Goal: Task Accomplishment & Management: Manage account settings

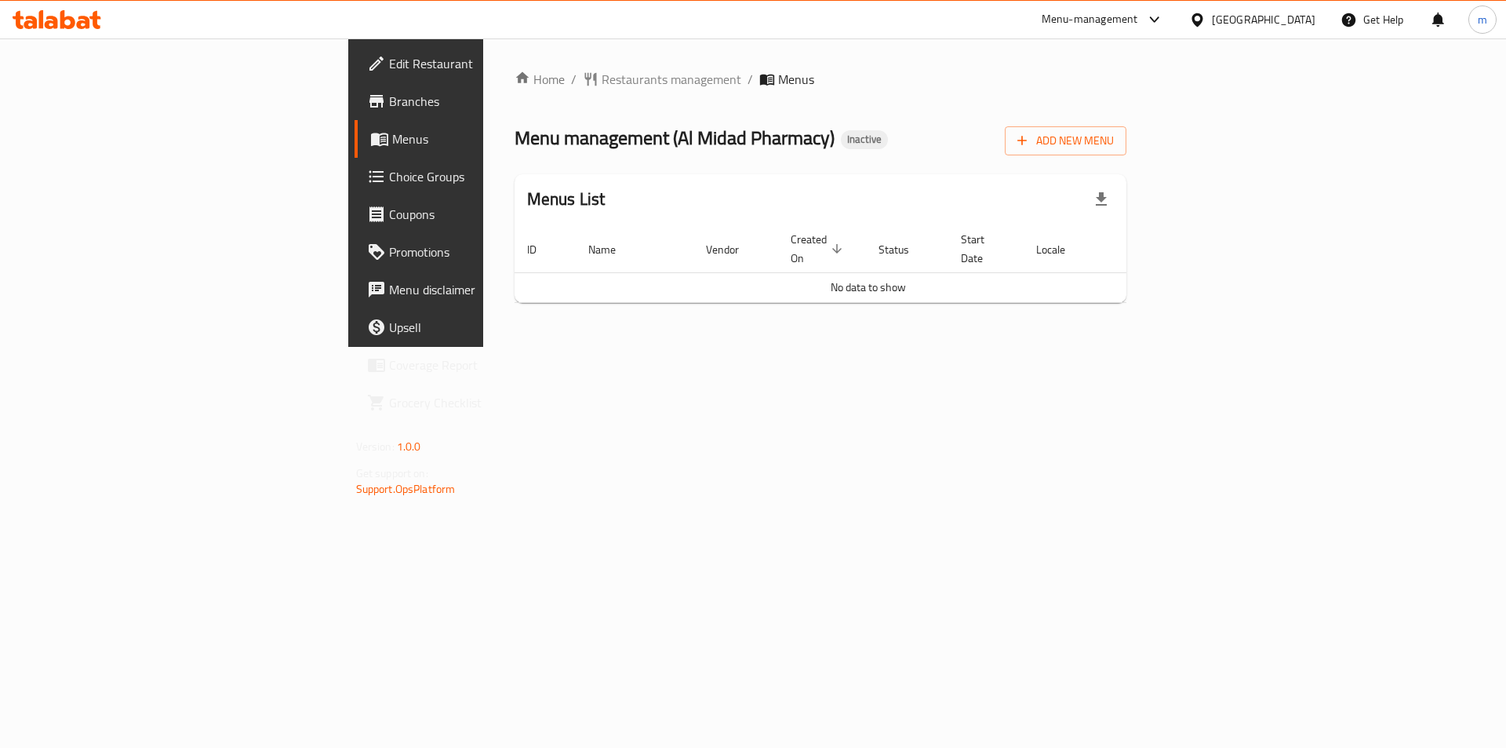
click at [389, 97] on span "Branches" at bounding box center [488, 101] width 199 height 19
click at [1114, 137] on span "Add New Menu" at bounding box center [1066, 141] width 97 height 20
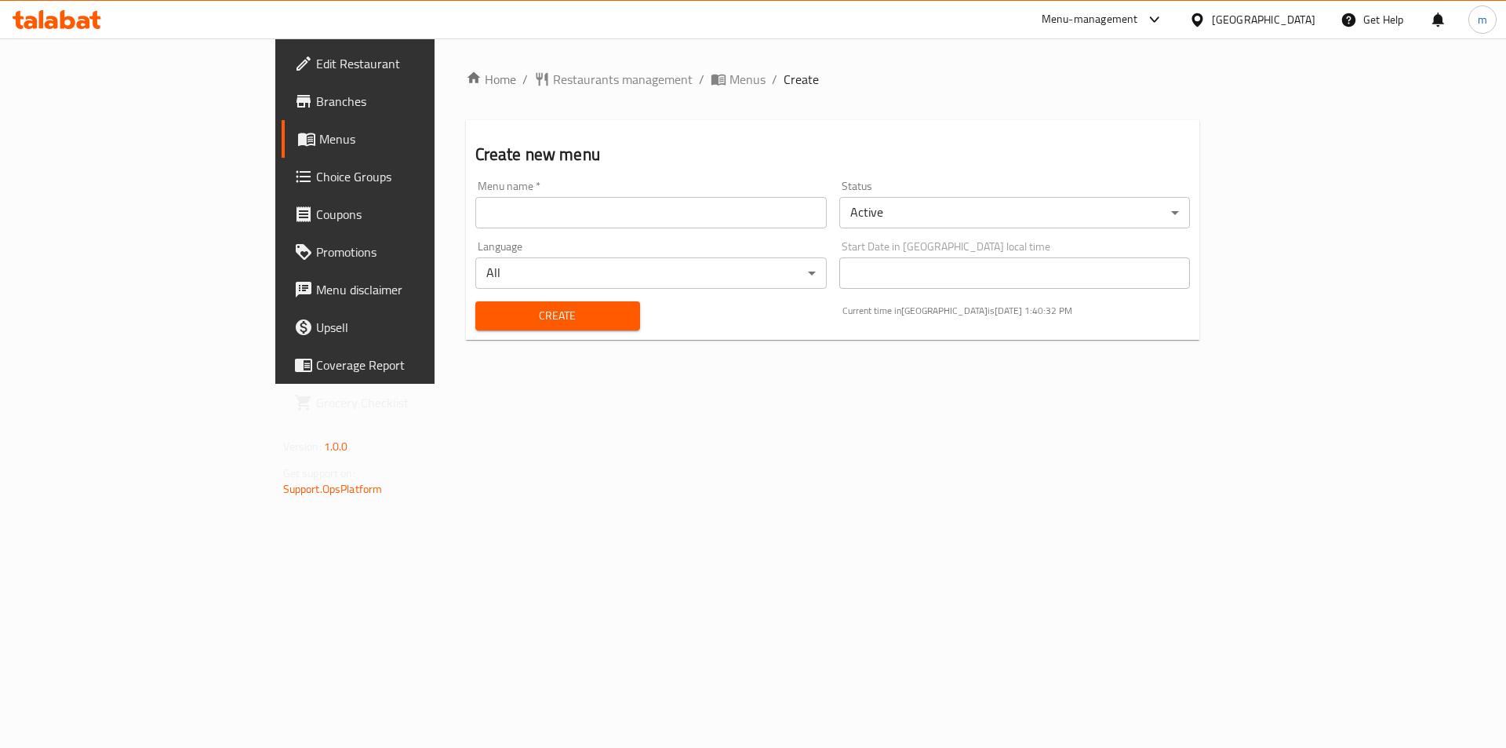
click at [551, 218] on input "text" at bounding box center [651, 212] width 352 height 31
click at [492, 209] on input "text" at bounding box center [651, 212] width 352 height 31
drag, startPoint x: 327, startPoint y: 212, endPoint x: 319, endPoint y: 213, distance: 8.7
click at [475, 213] on input "9/10/2025" at bounding box center [651, 212] width 352 height 31
type input "[DATE]"
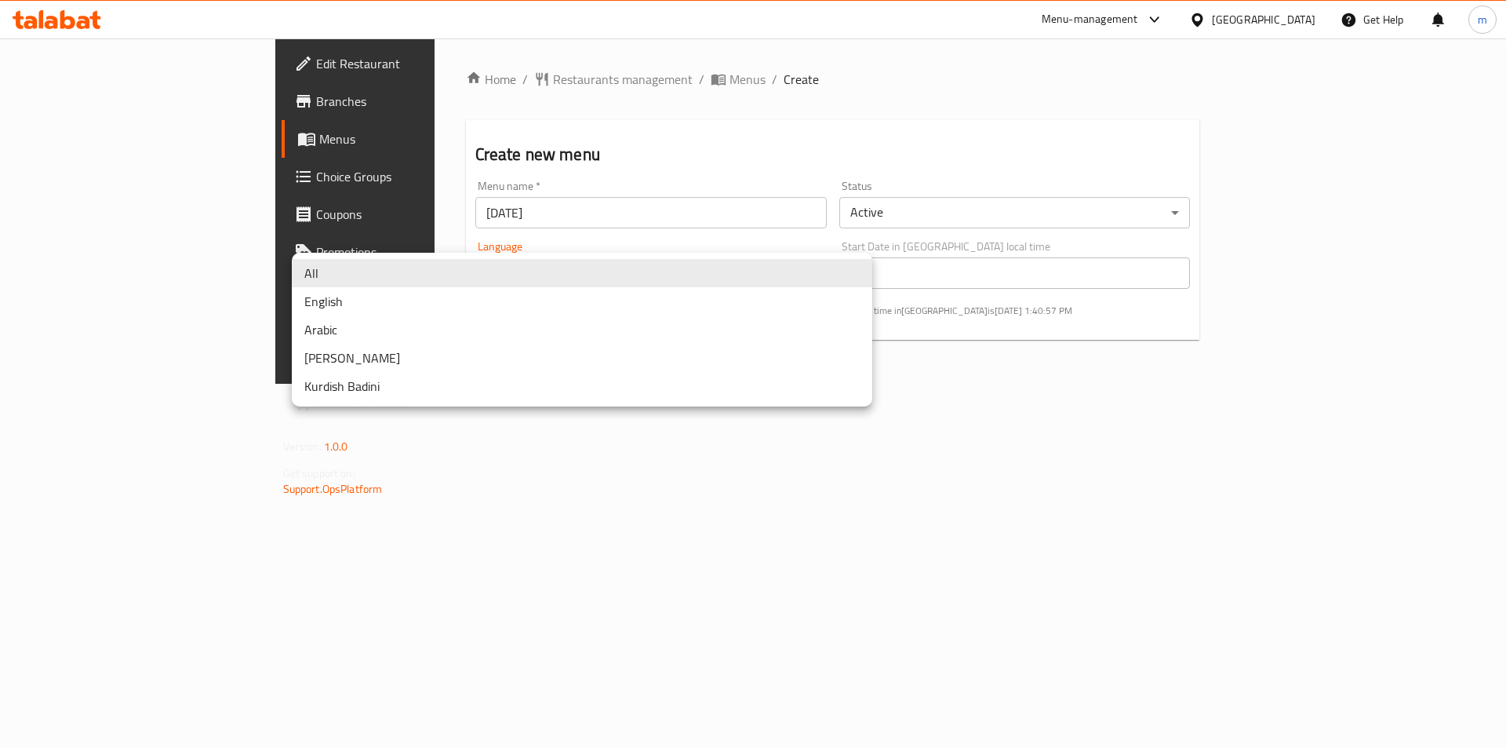
click at [426, 268] on body "​ Menu-management United Arab Emirates Get Help m Edit Restaurant Branches Menu…" at bounding box center [753, 392] width 1506 height 709
click at [422, 271] on li "All" at bounding box center [582, 273] width 581 height 28
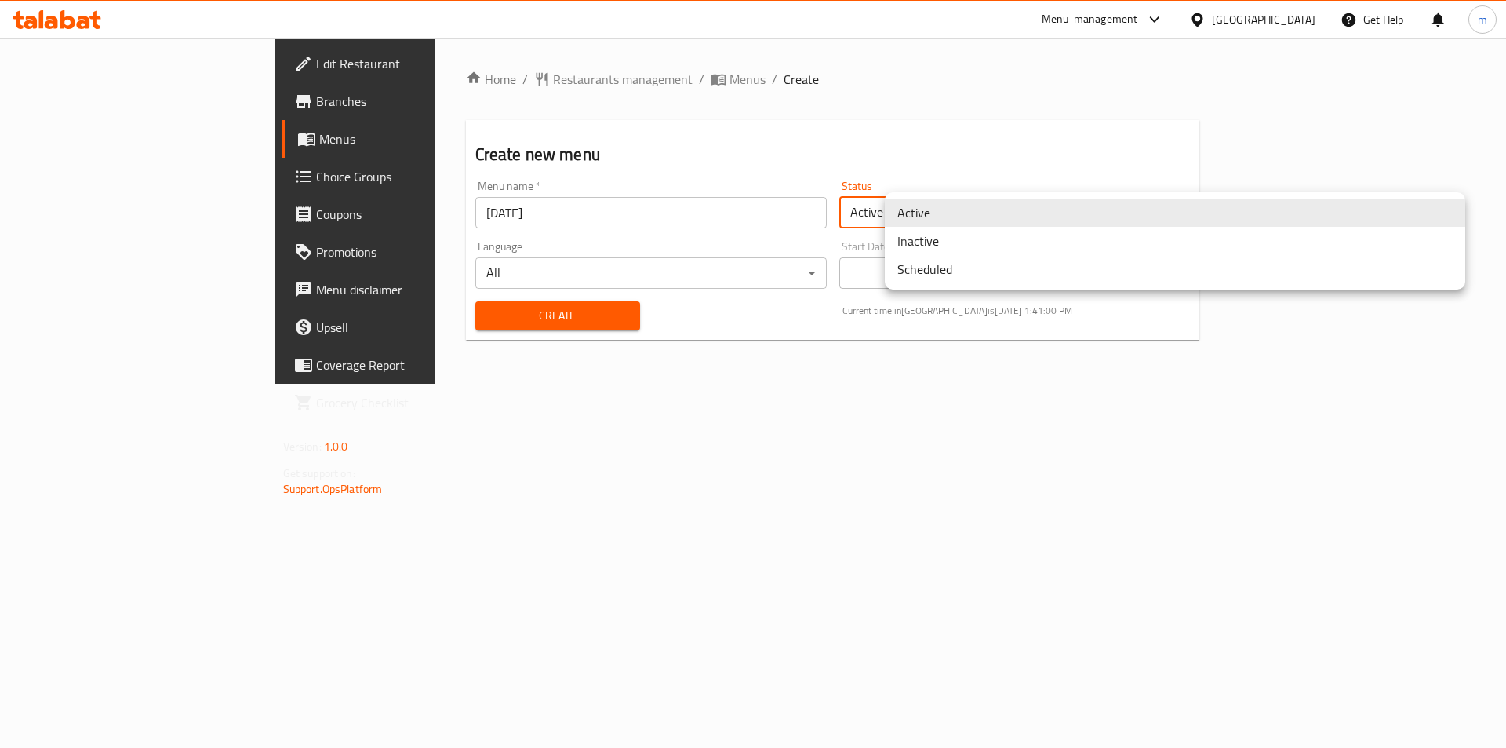
click at [955, 213] on body "​ Menu-management United Arab Emirates Get Help m Edit Restaurant Branches Menu…" at bounding box center [753, 392] width 1506 height 709
click at [917, 500] on div at bounding box center [753, 374] width 1506 height 748
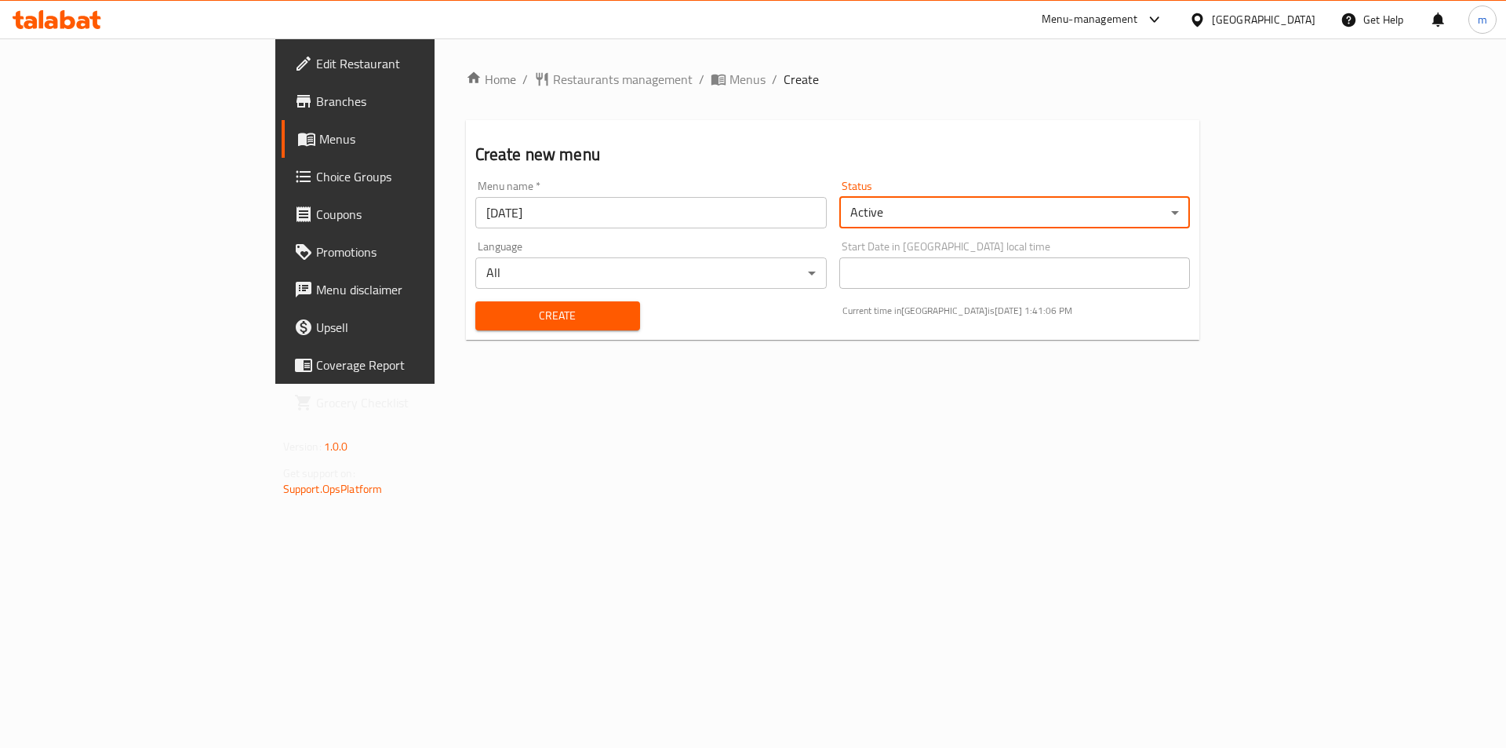
click at [488, 319] on span "Create" at bounding box center [558, 316] width 140 height 20
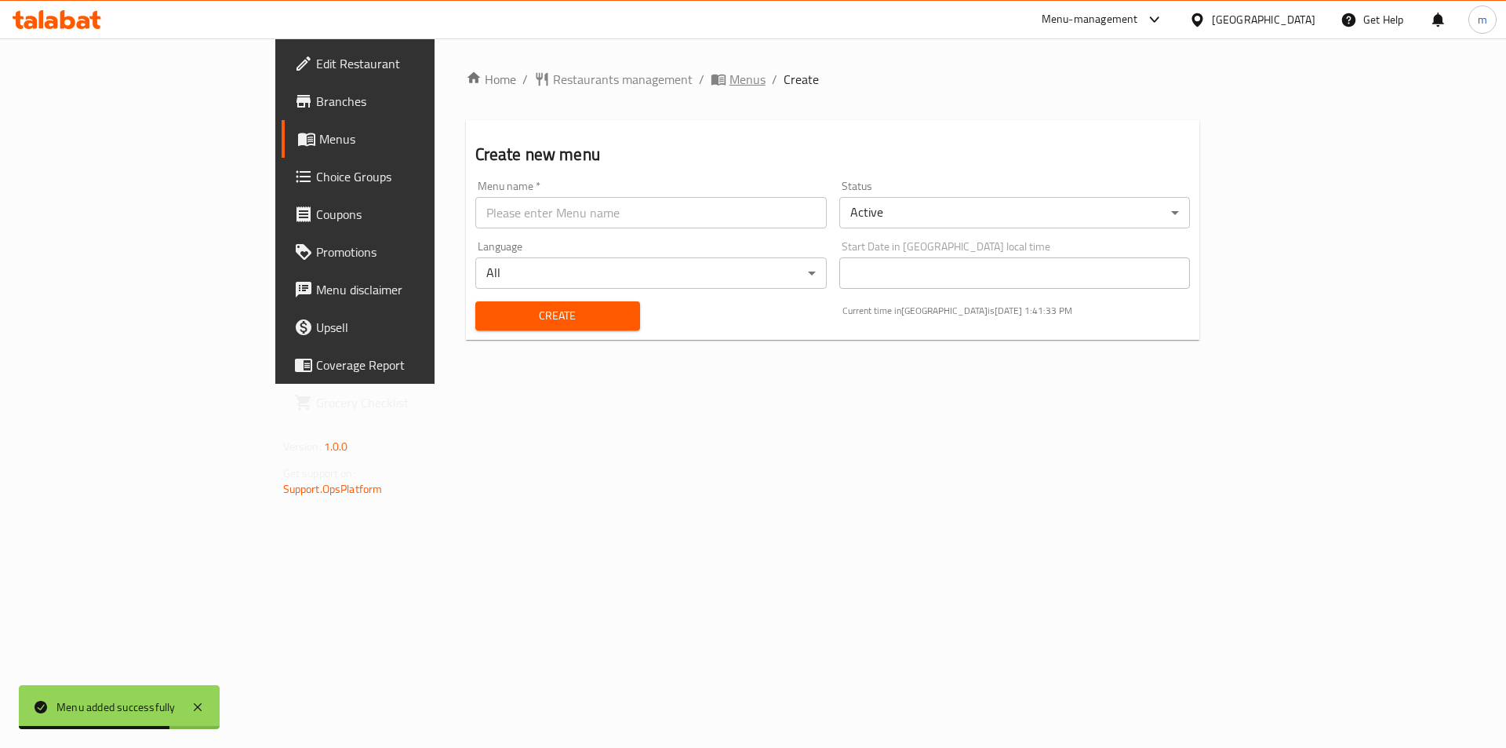
click at [730, 79] on span "Menus" at bounding box center [748, 79] width 36 height 19
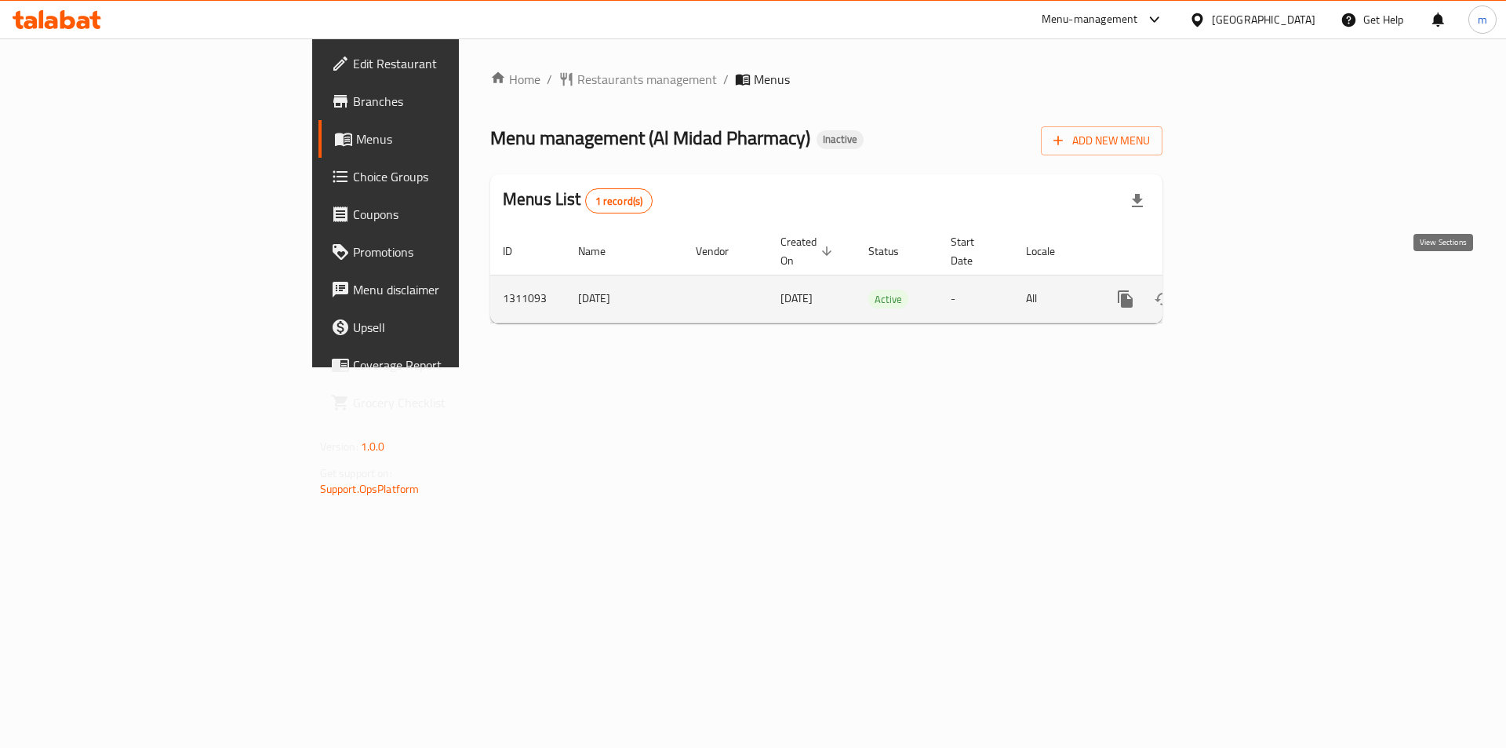
click at [1246, 292] on icon "enhanced table" at bounding box center [1239, 299] width 14 height 14
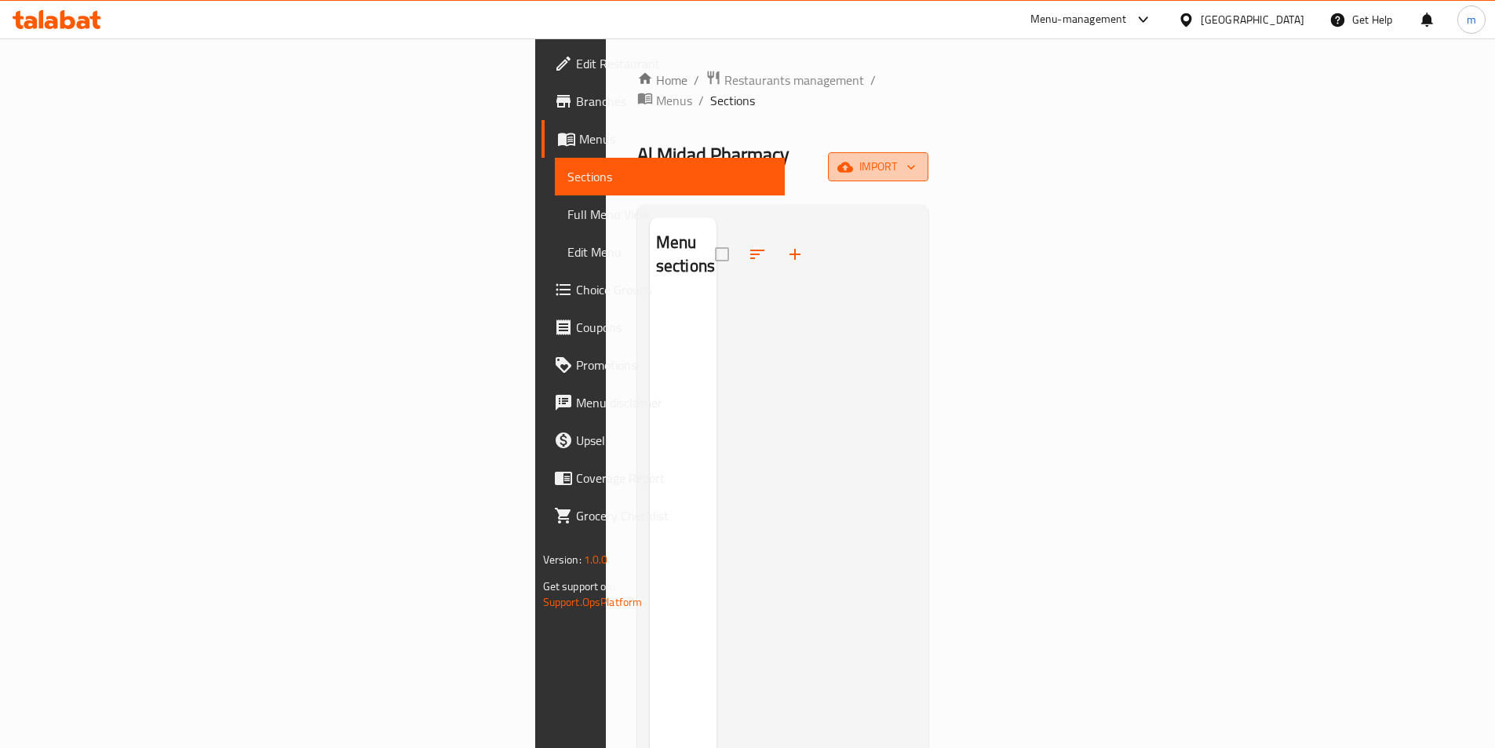
click at [916, 157] on span "import" at bounding box center [877, 167] width 75 height 20
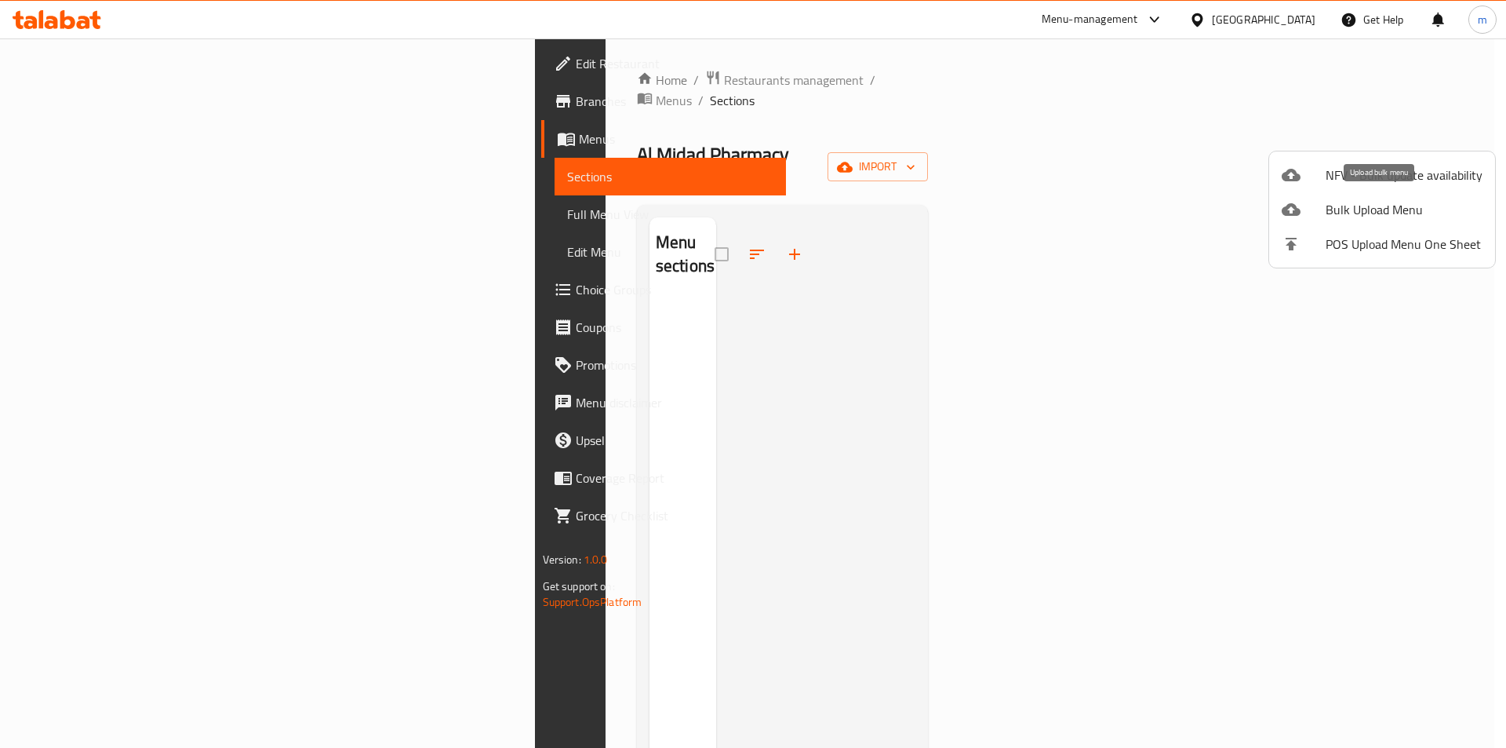
click at [1364, 213] on span "Bulk Upload Menu" at bounding box center [1404, 209] width 157 height 19
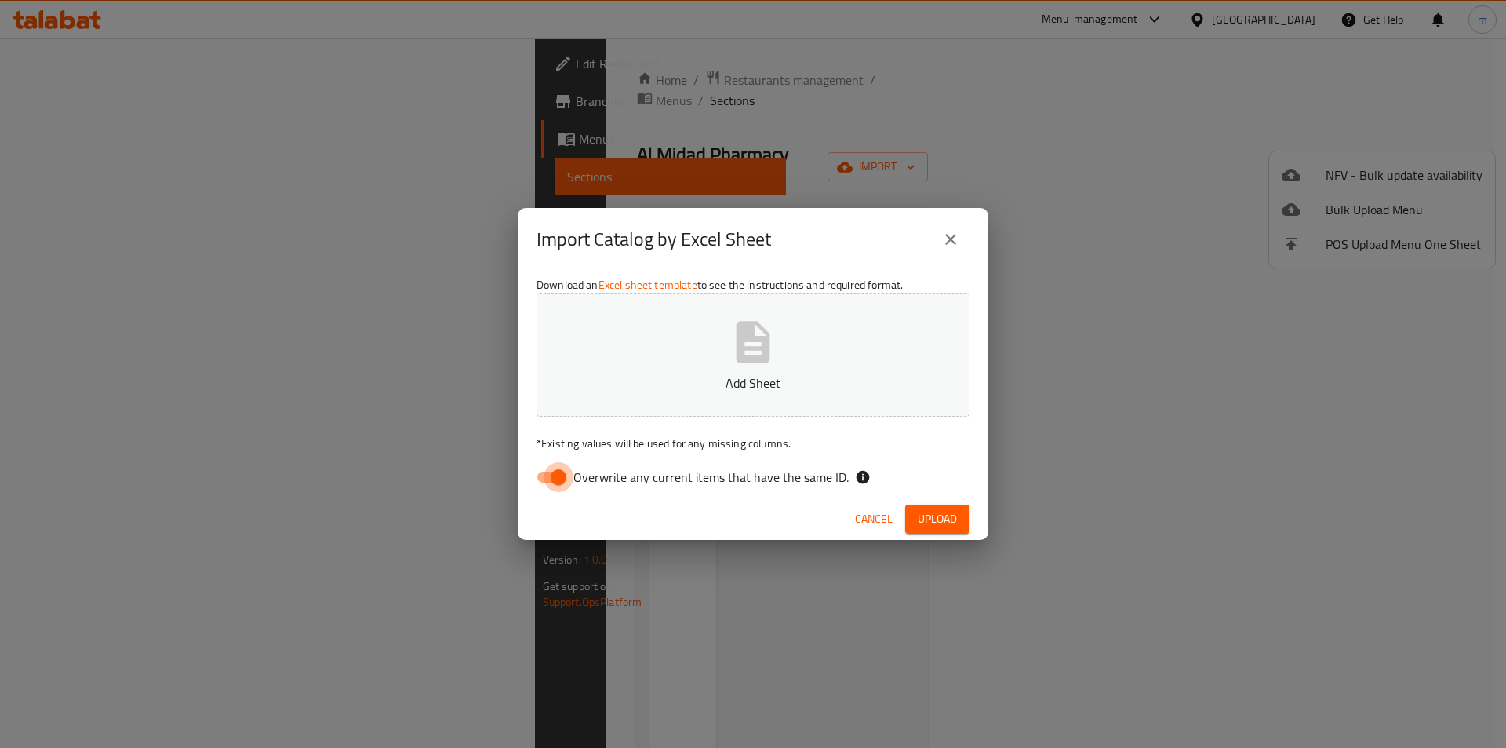
click at [559, 479] on input "Overwrite any current items that have the same ID." at bounding box center [558, 477] width 89 height 30
checkbox input "false"
click at [752, 357] on icon "button" at bounding box center [754, 342] width 34 height 42
click at [753, 345] on icon "button" at bounding box center [753, 342] width 50 height 50
click at [931, 515] on span "Upload" at bounding box center [937, 519] width 39 height 20
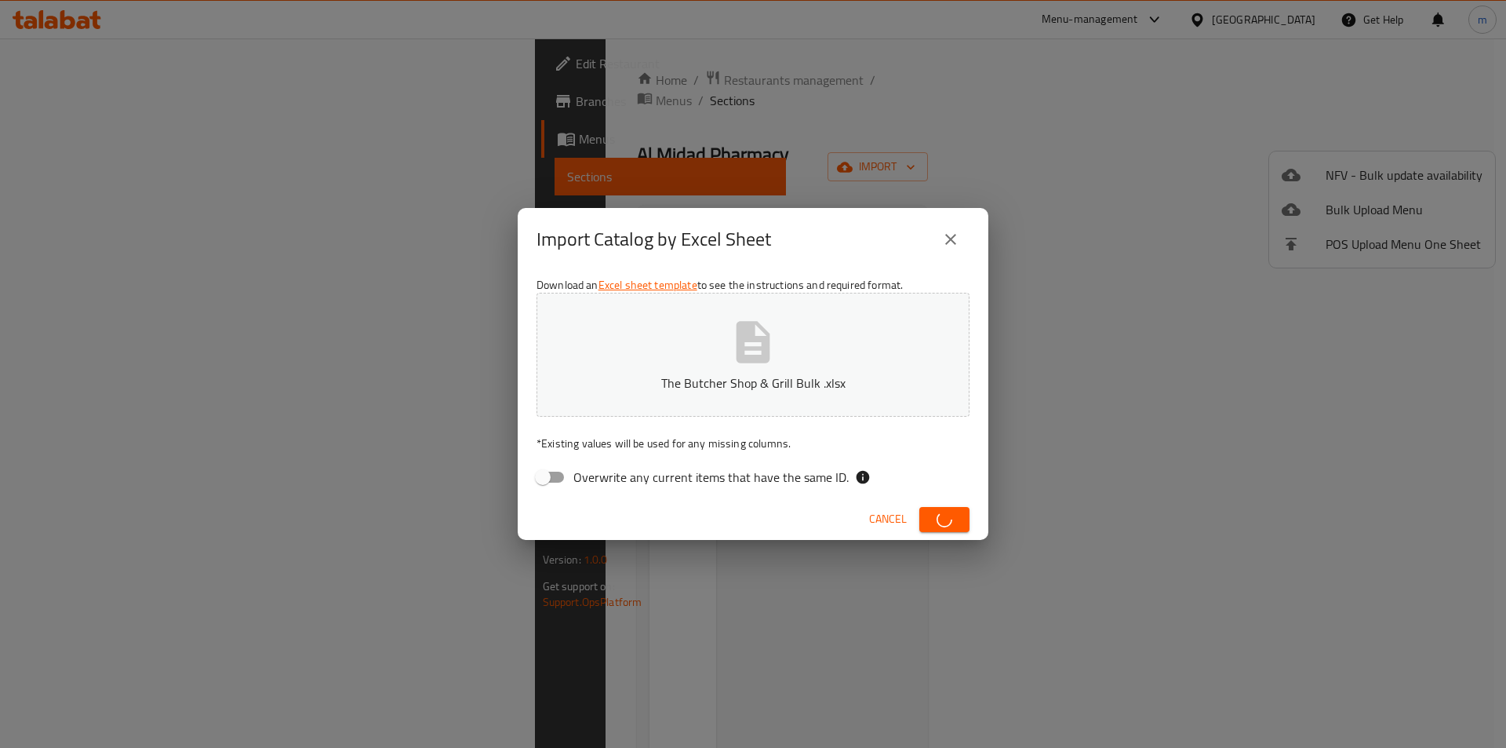
click at [954, 239] on icon "close" at bounding box center [951, 239] width 19 height 19
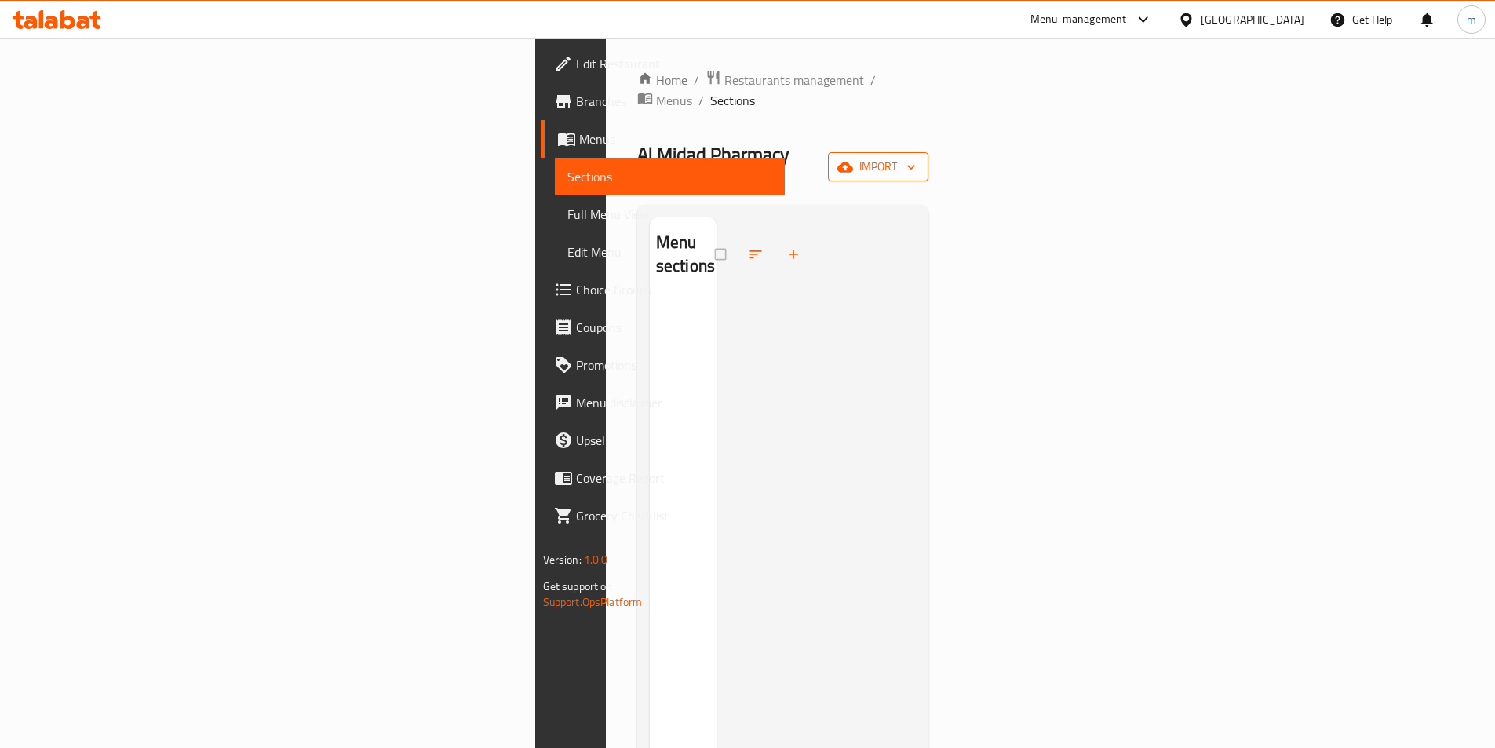
click at [916, 157] on span "import" at bounding box center [877, 167] width 75 height 20
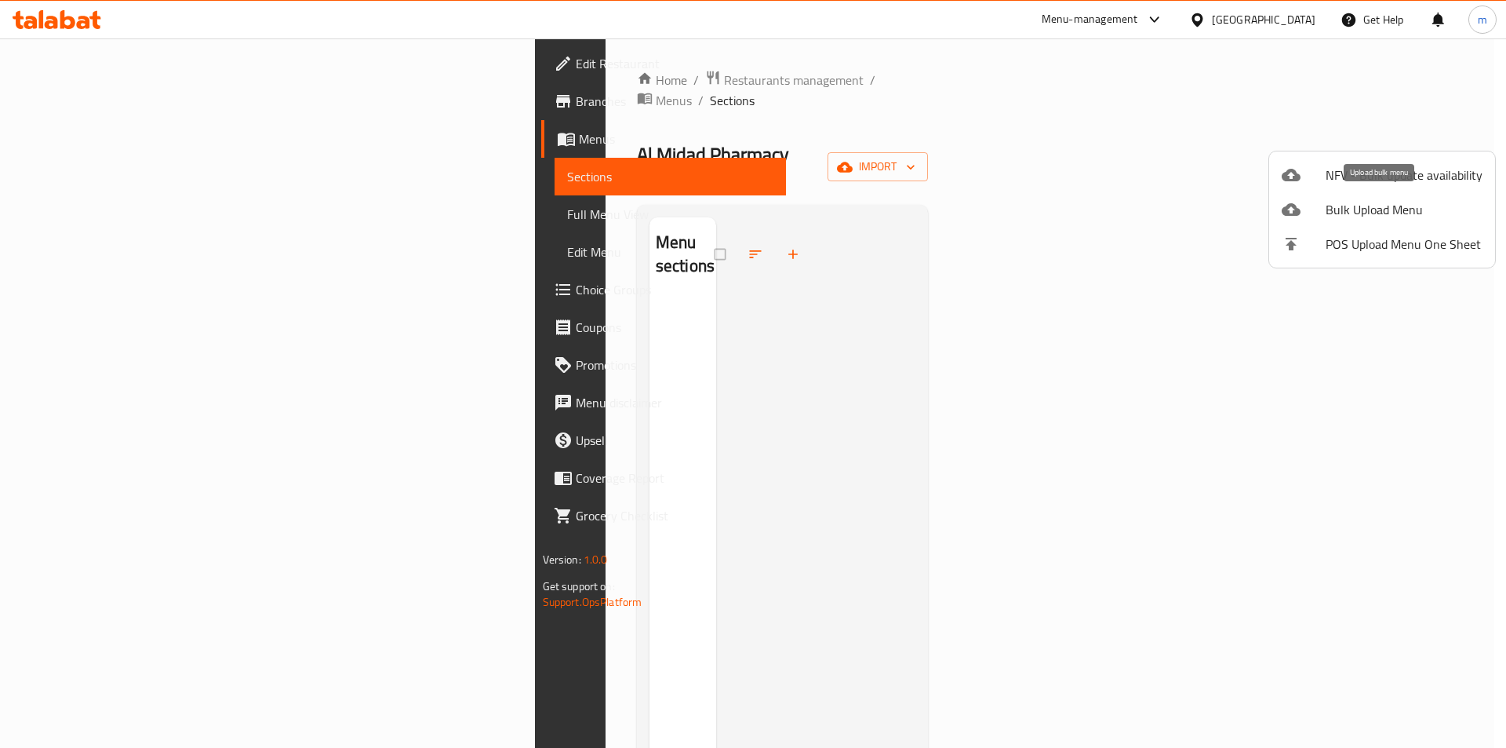
click at [1379, 215] on span "Bulk Upload Menu" at bounding box center [1404, 209] width 157 height 19
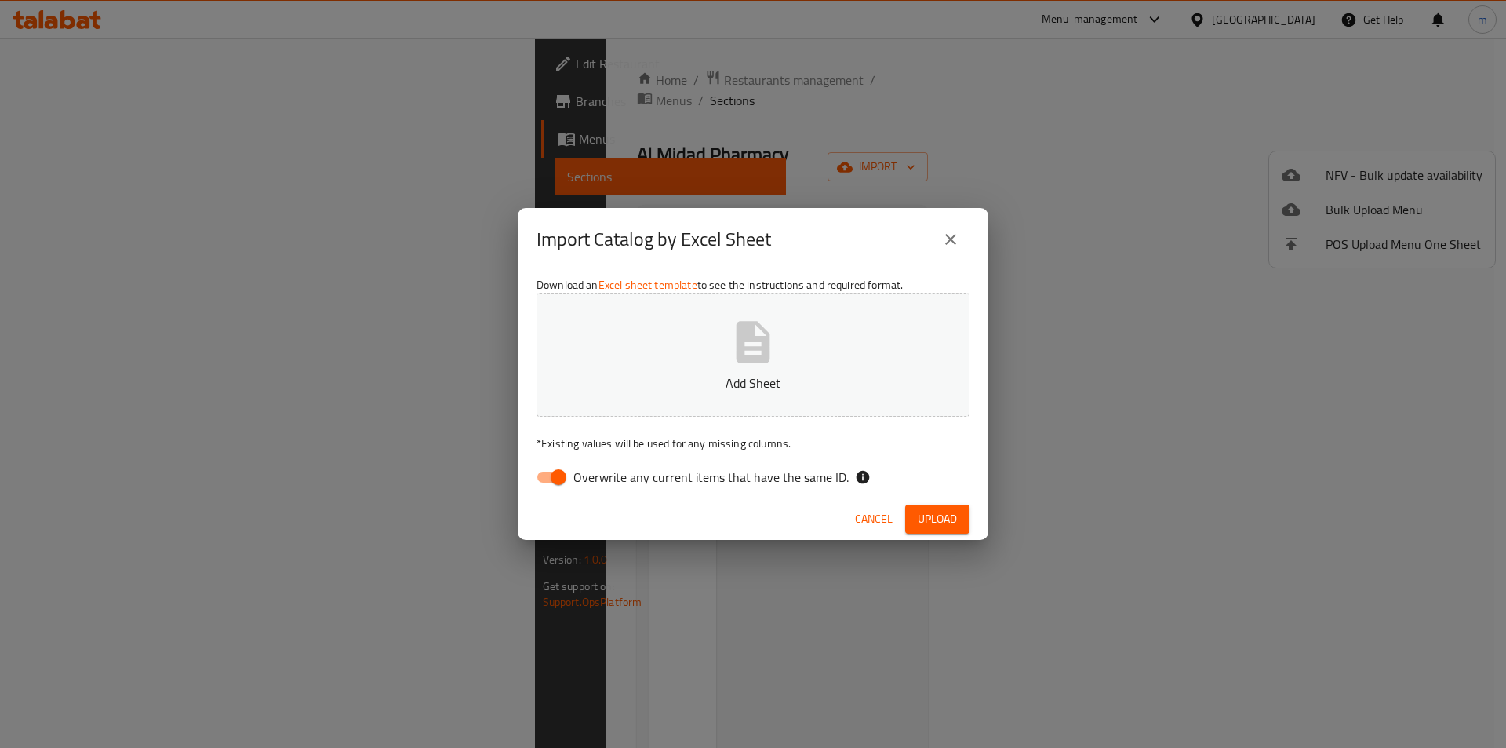
click at [702, 349] on button "Add Sheet" at bounding box center [753, 355] width 433 height 124
click at [556, 481] on input "Overwrite any current items that have the same ID." at bounding box center [558, 477] width 89 height 30
checkbox input "false"
click at [945, 512] on span "Upload" at bounding box center [937, 519] width 39 height 20
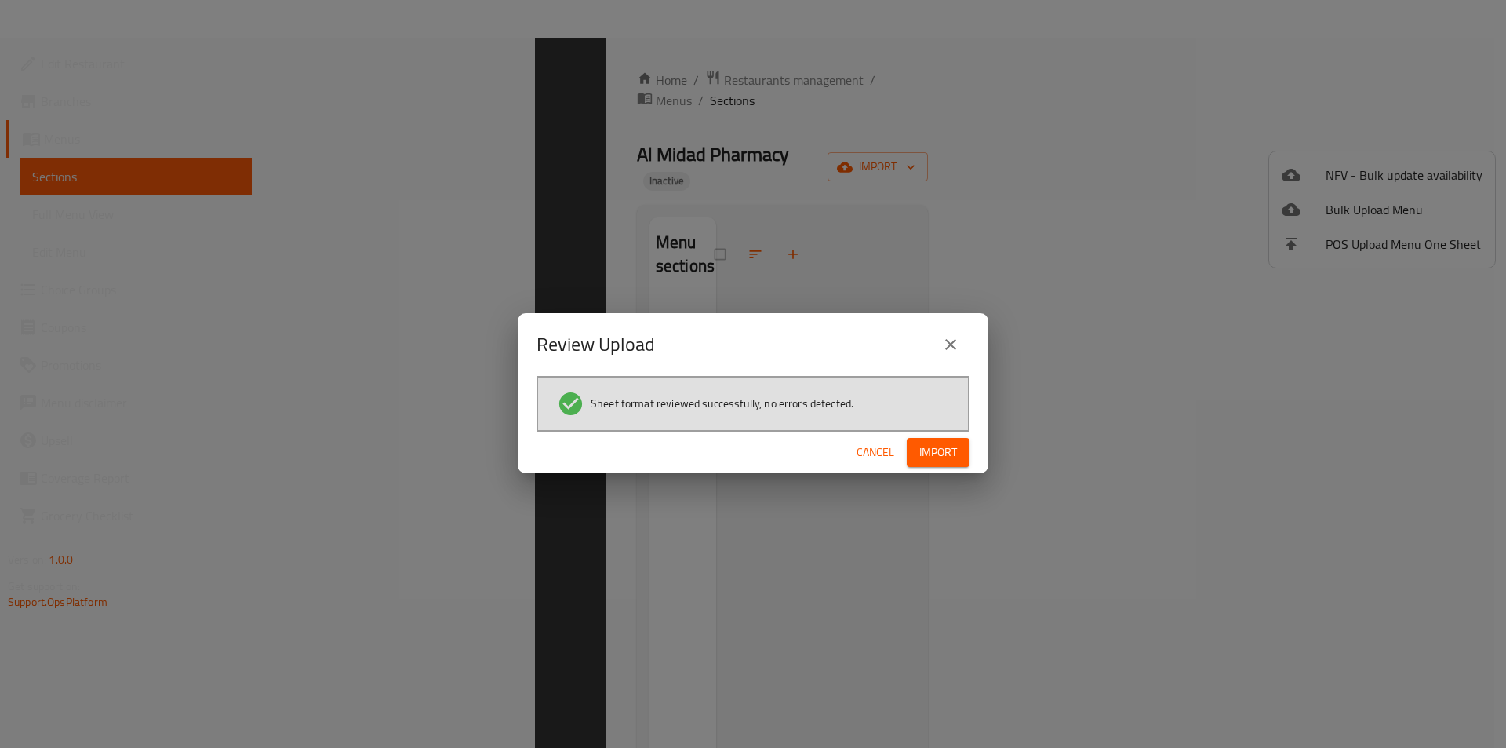
scroll to position [220, 0]
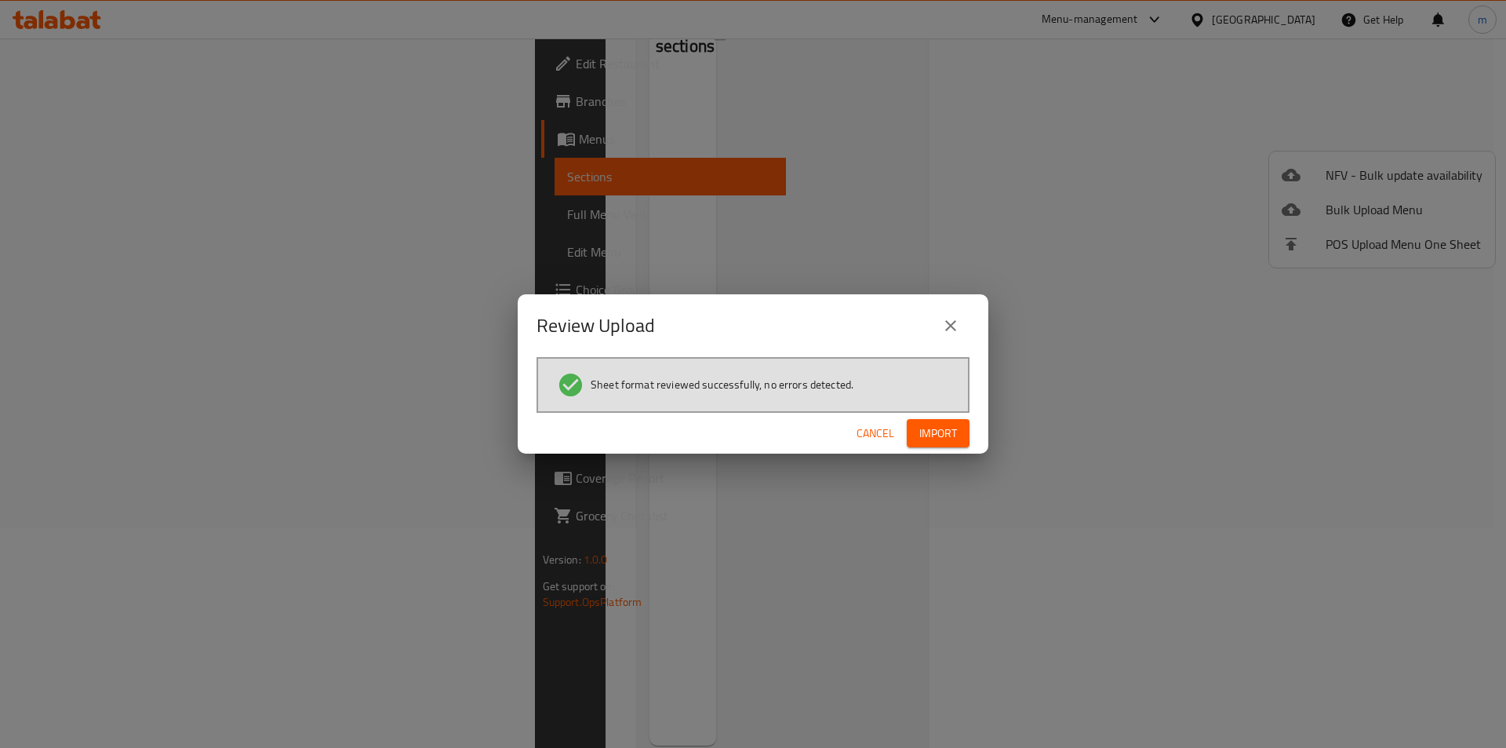
click at [954, 437] on span "Import" at bounding box center [939, 434] width 38 height 20
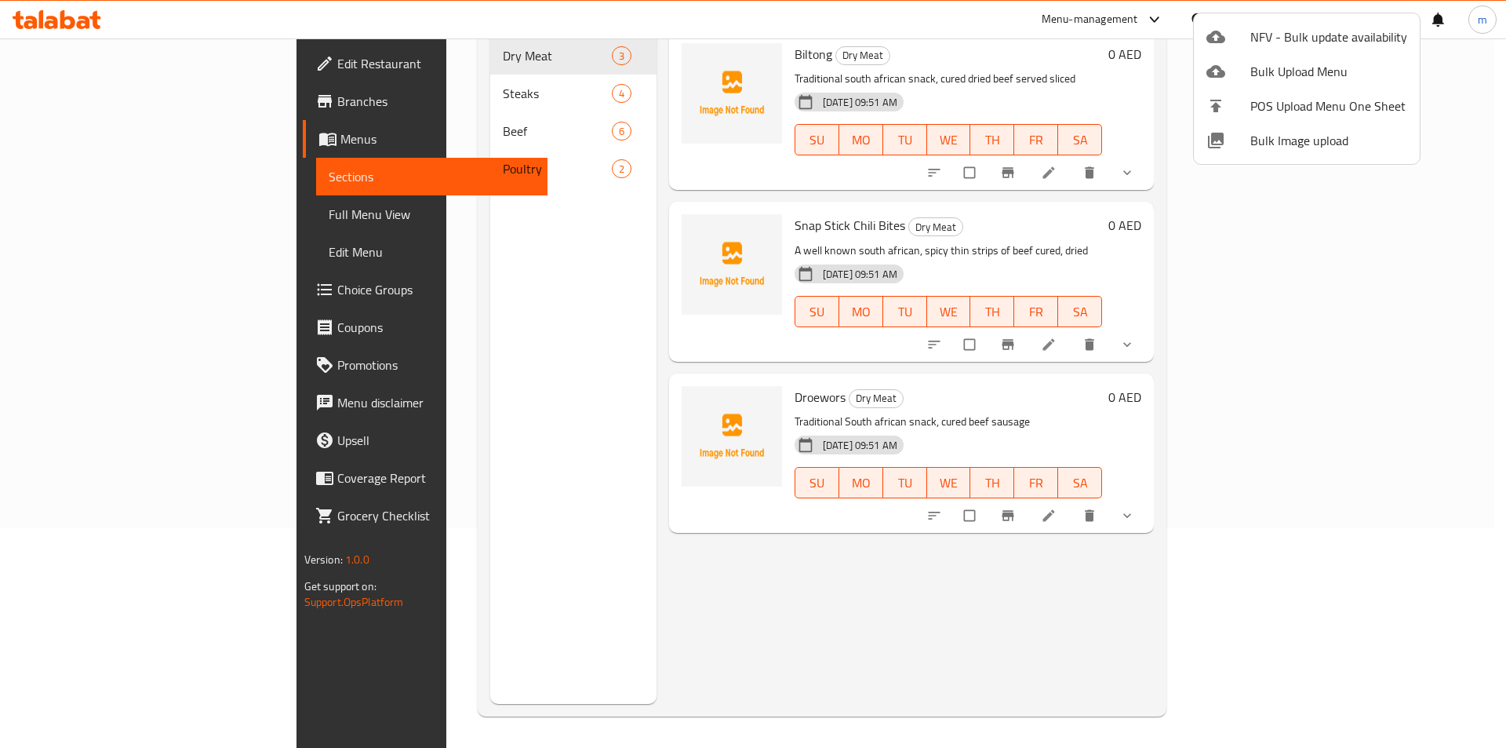
click at [620, 569] on div at bounding box center [753, 374] width 1506 height 748
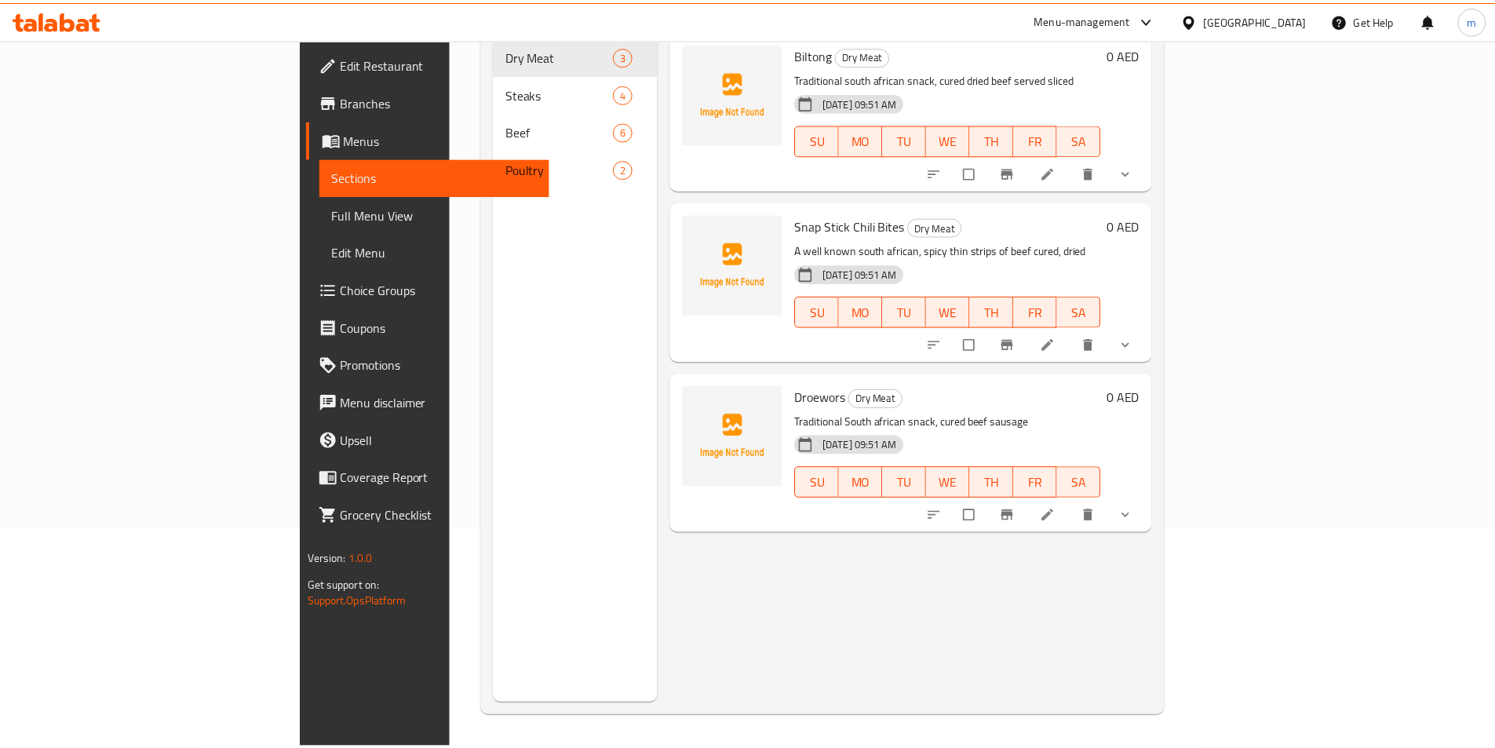
scroll to position [0, 0]
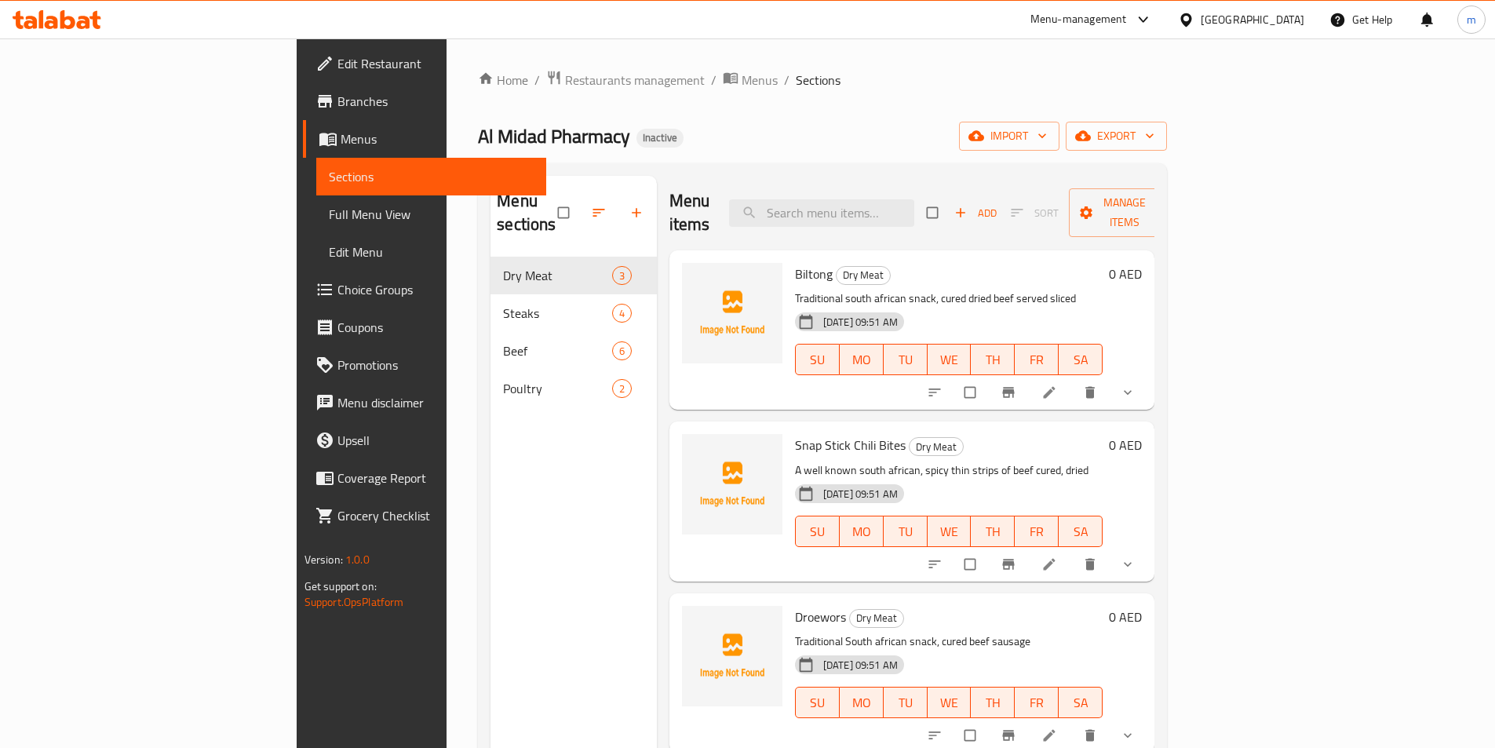
click at [329, 216] on span "Full Menu View" at bounding box center [431, 214] width 205 height 19
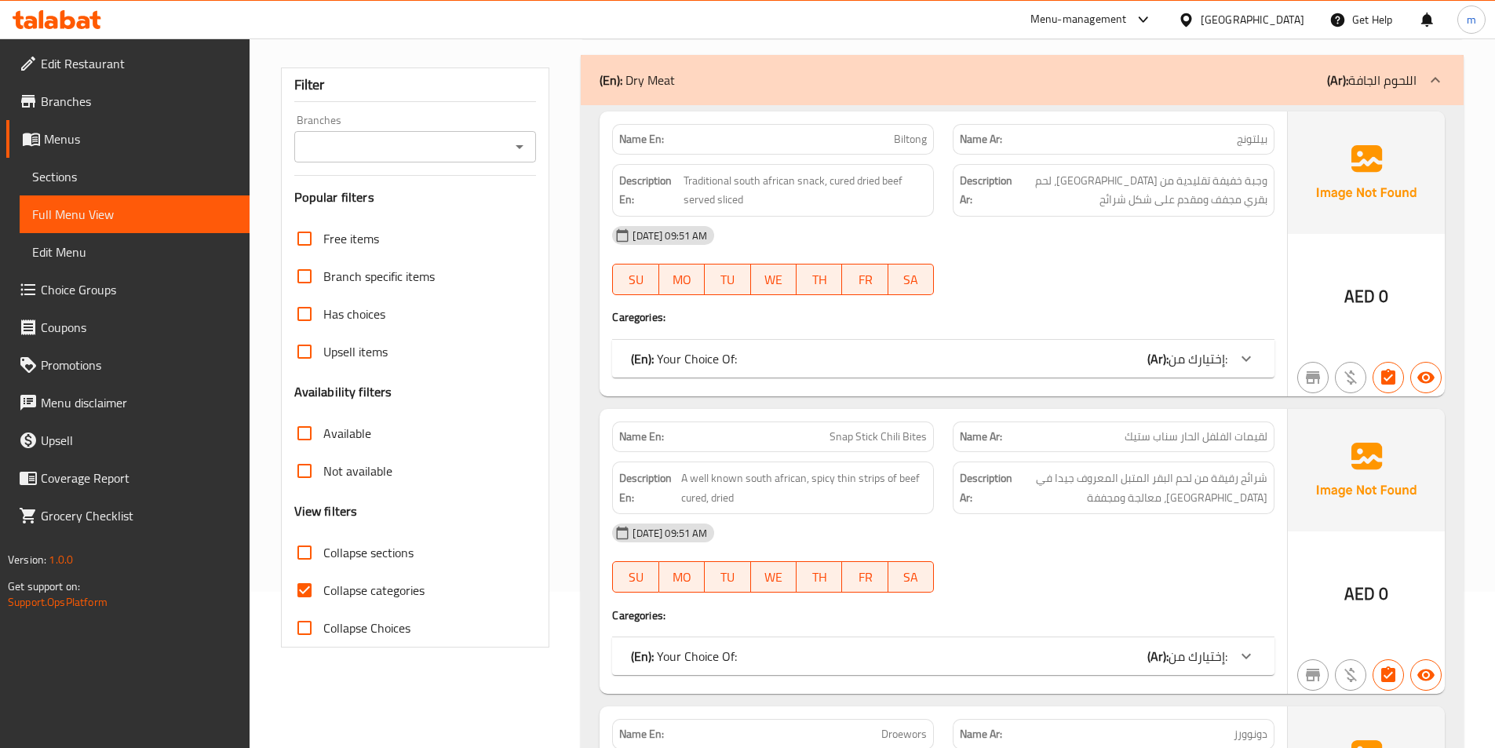
scroll to position [157, 0]
click at [319, 588] on input "Collapse categories" at bounding box center [305, 589] width 38 height 38
checkbox input "false"
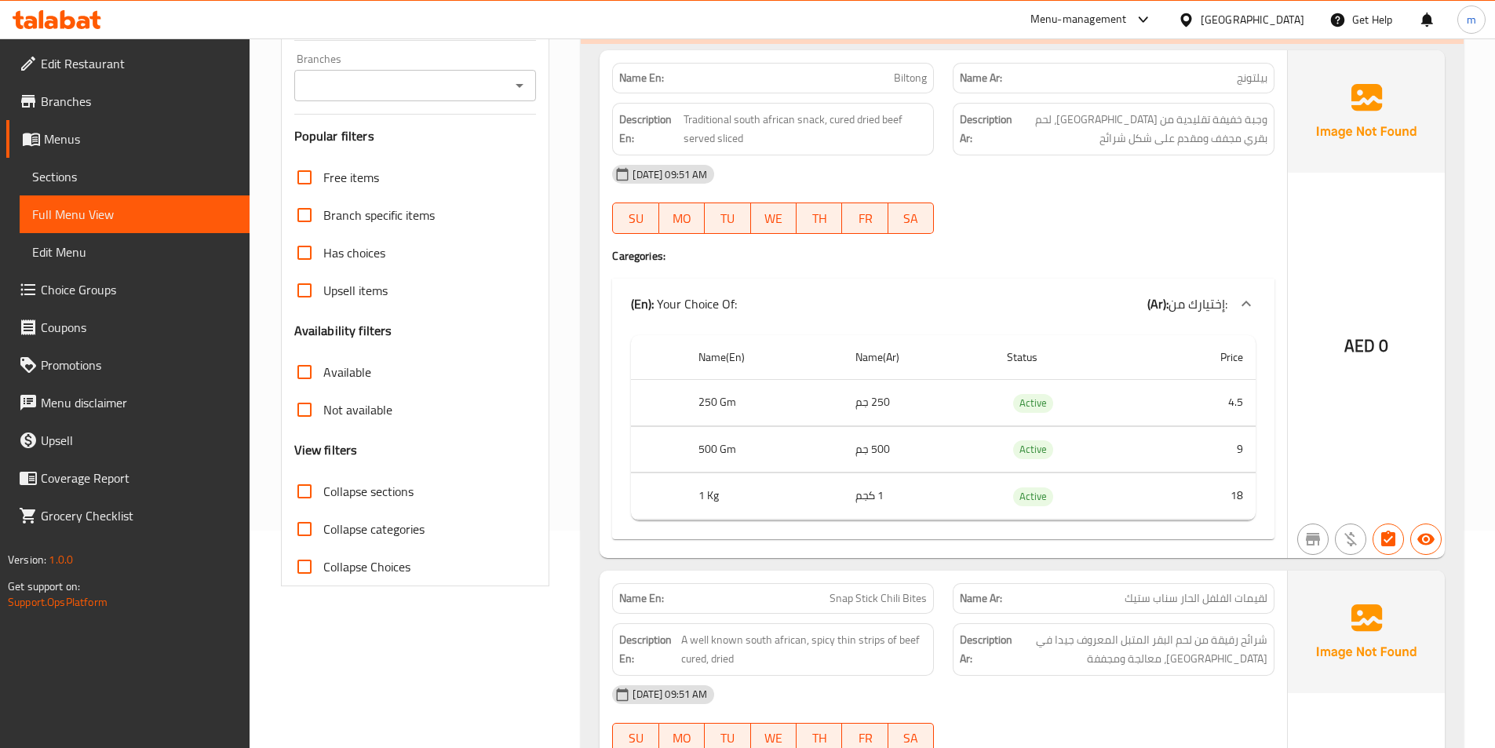
scroll to position [0, 0]
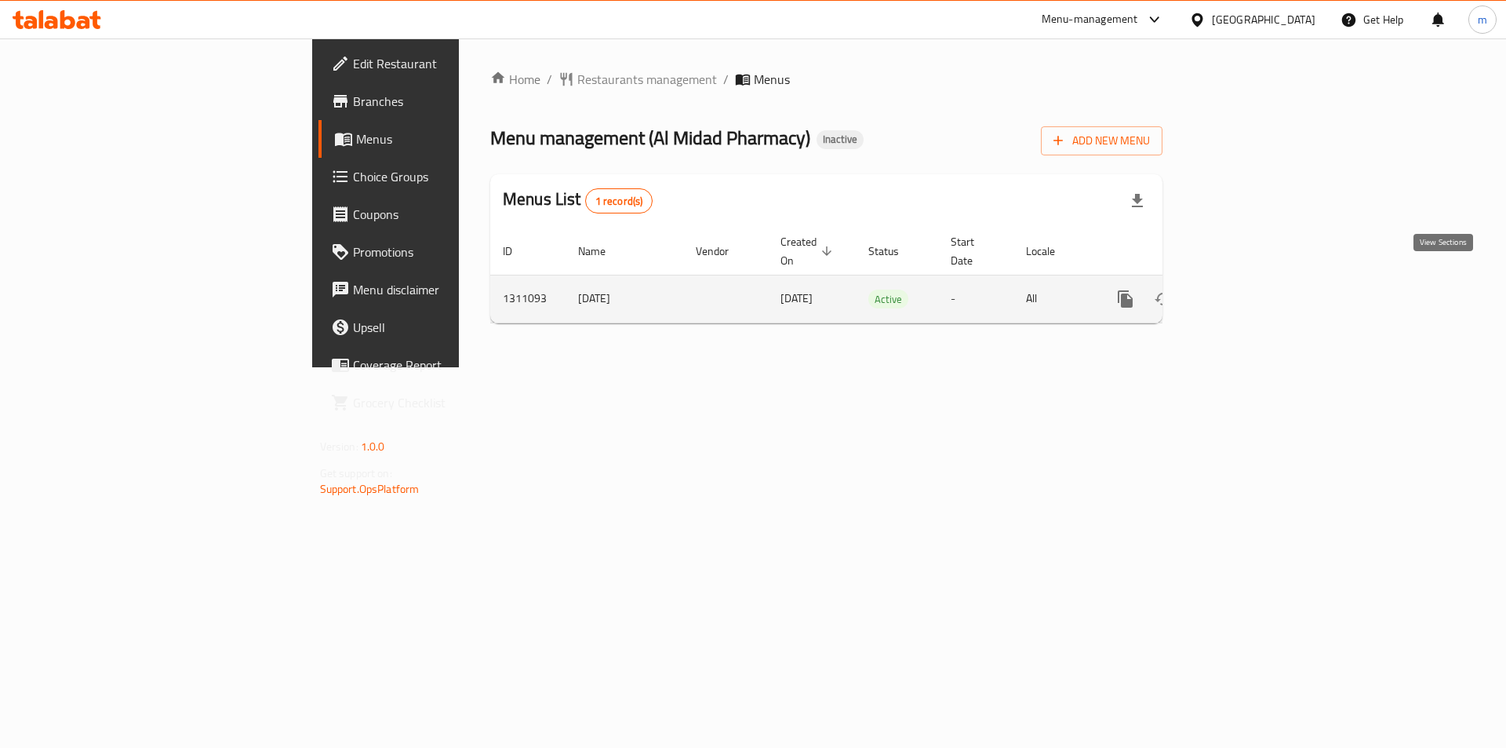
click at [1246, 292] on icon "enhanced table" at bounding box center [1239, 299] width 14 height 14
